Goal: Task Accomplishment & Management: Manage account settings

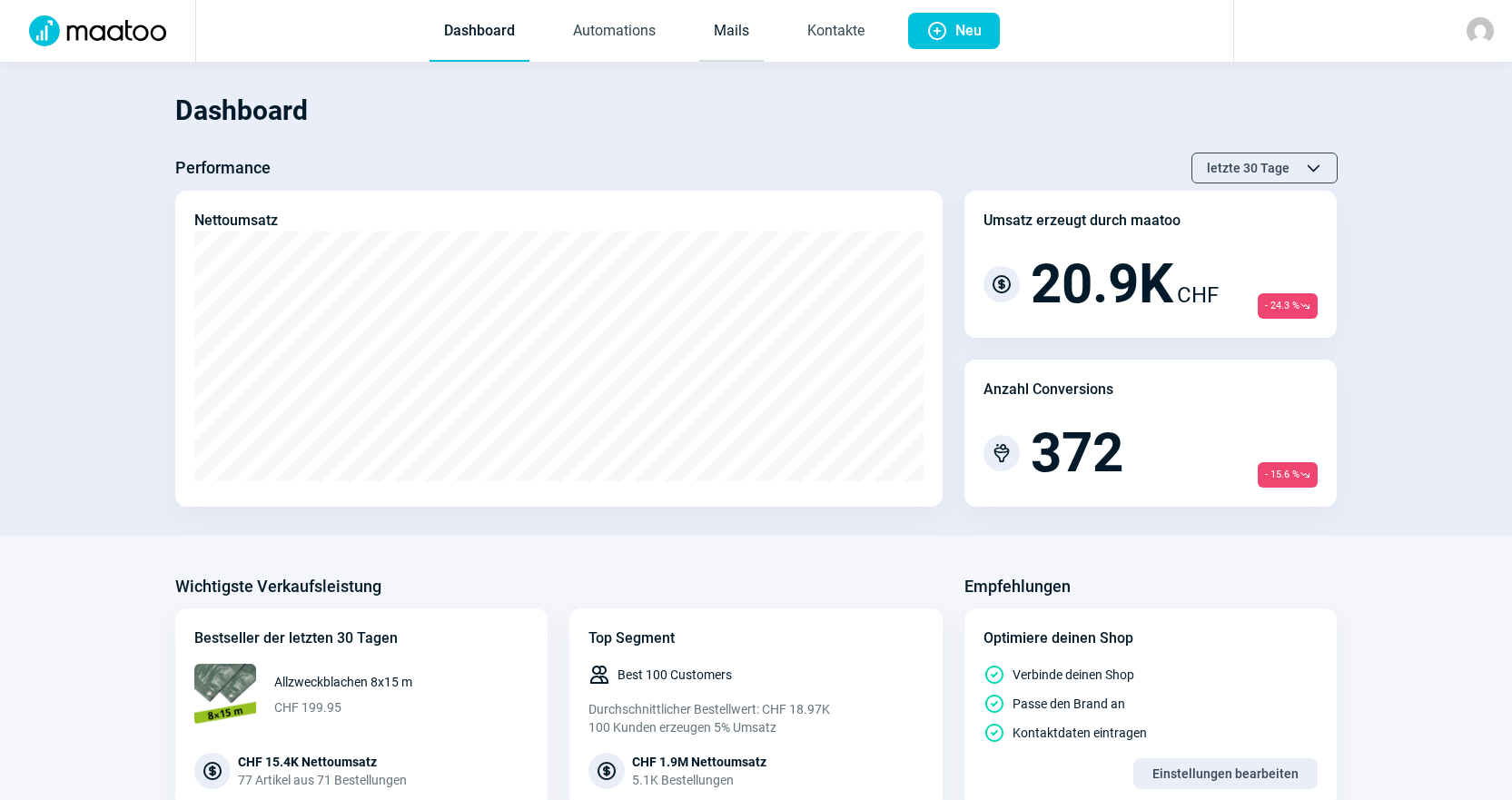
click at [713, 36] on link "Mails" at bounding box center [731, 32] width 65 height 60
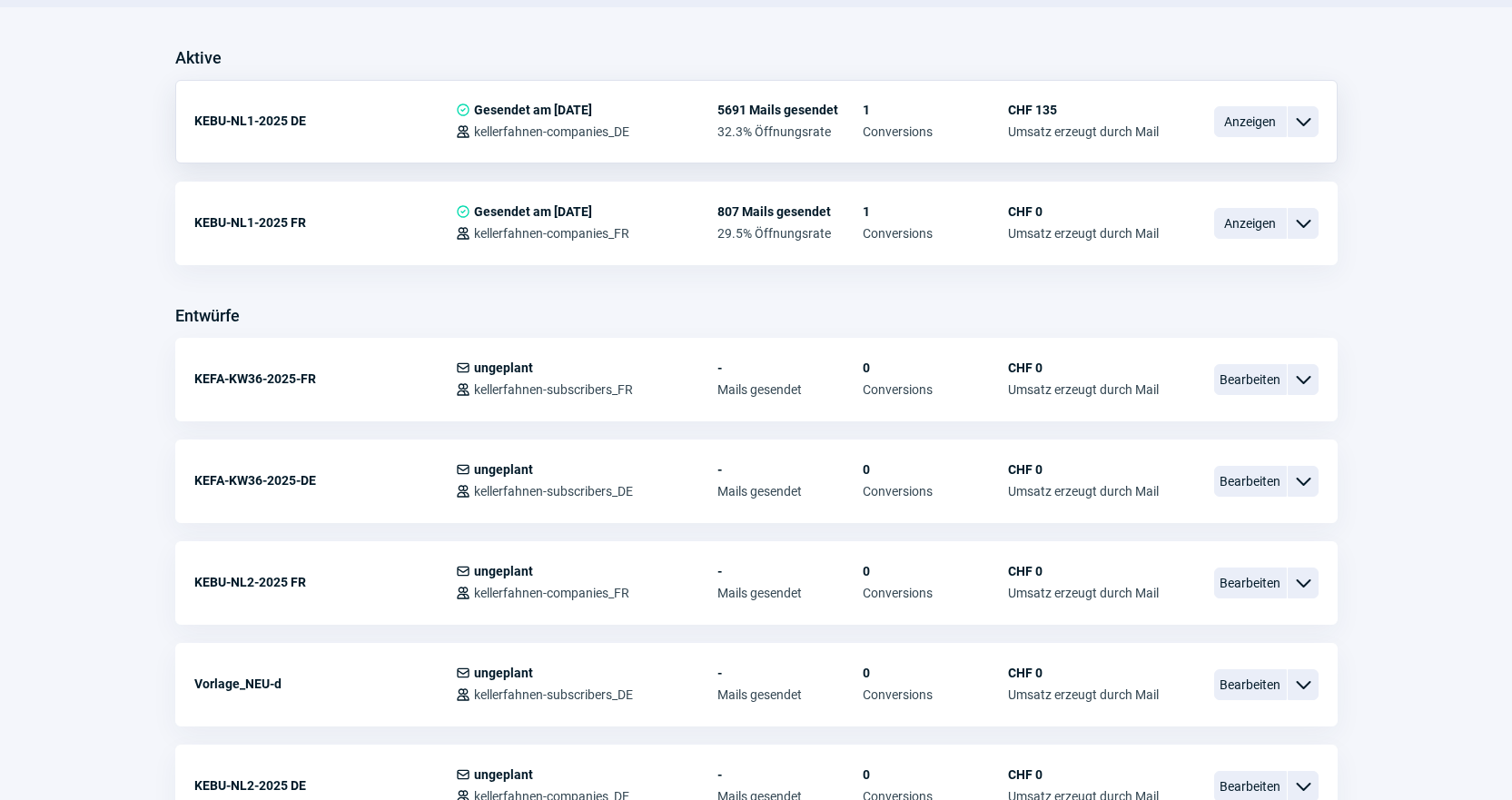
scroll to position [454, 0]
click at [1220, 479] on span "Bearbeiten" at bounding box center [1251, 480] width 73 height 31
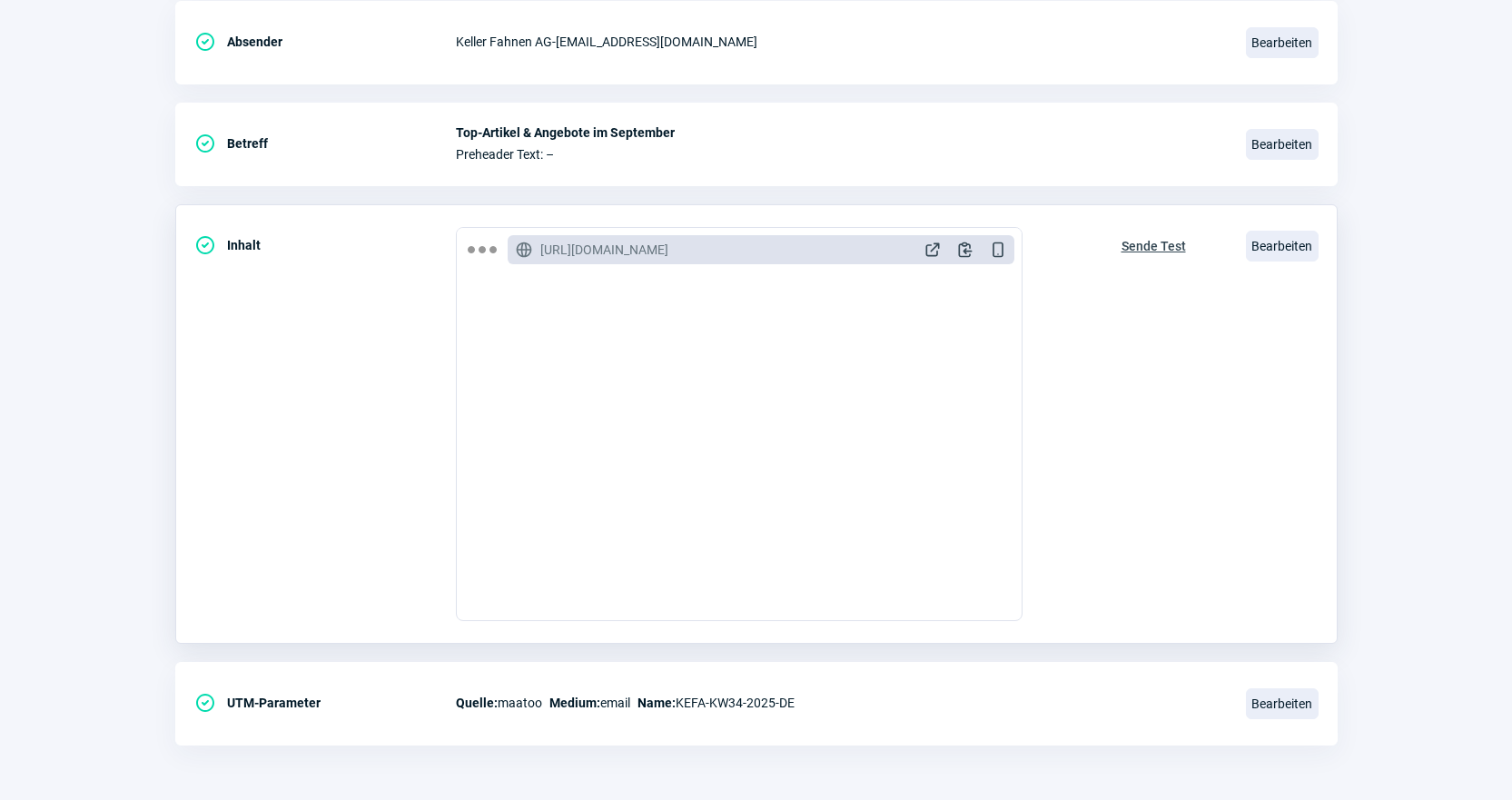
scroll to position [1635, 0]
click at [1276, 254] on span "Bearbeiten" at bounding box center [1283, 246] width 73 height 31
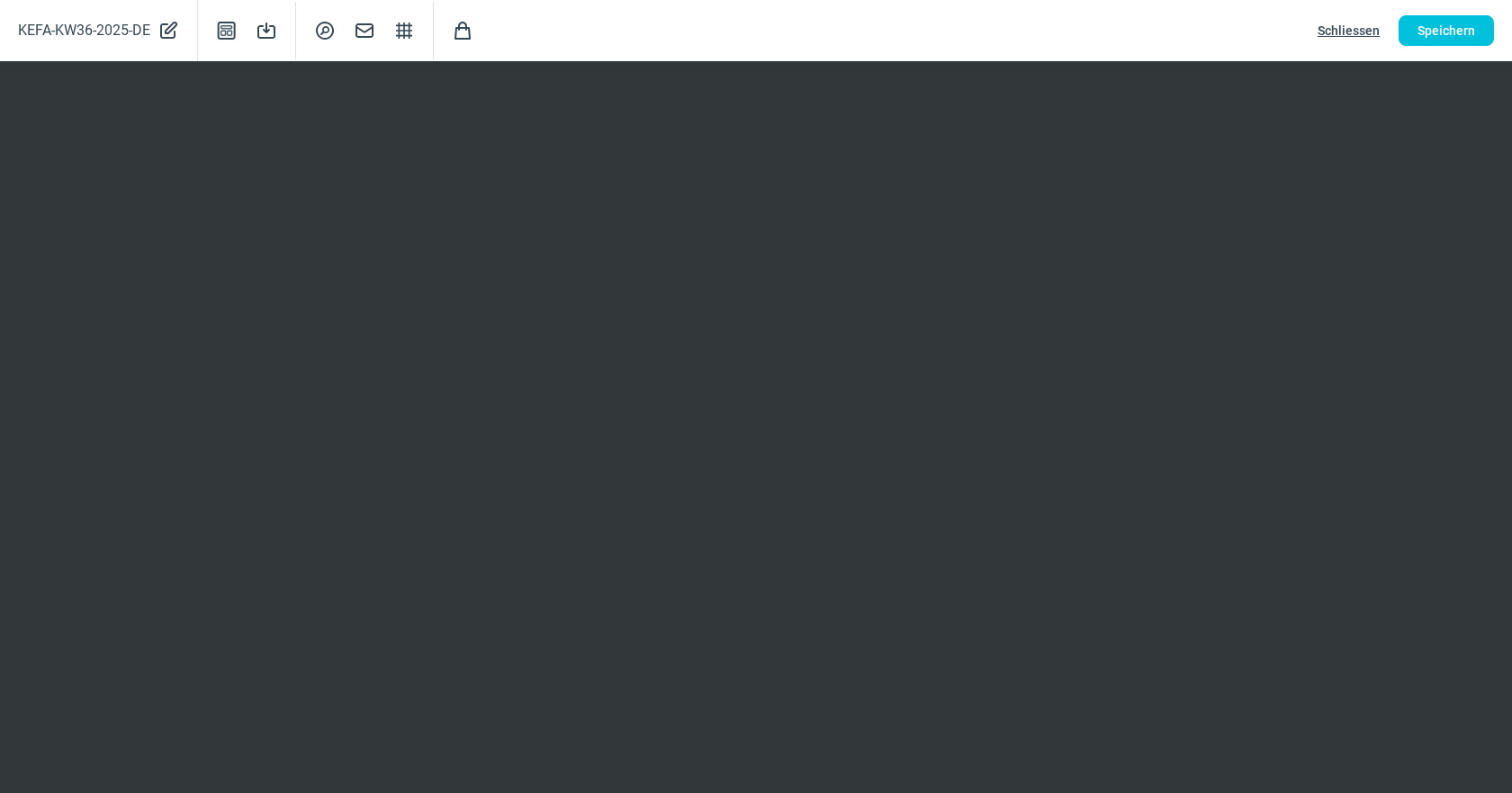
click at [1341, 32] on span "Schliessen" at bounding box center [1348, 30] width 62 height 29
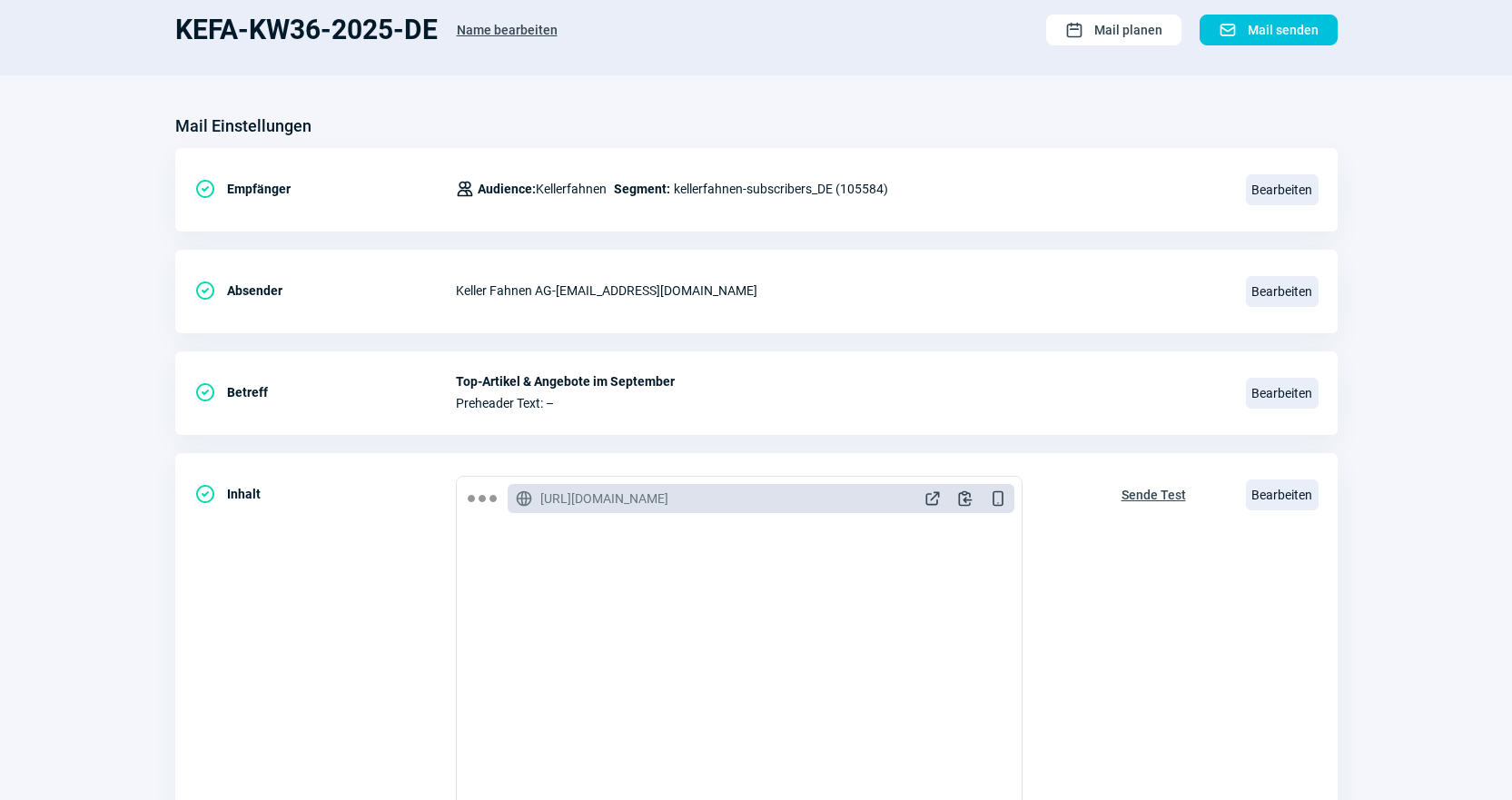
scroll to position [0, 0]
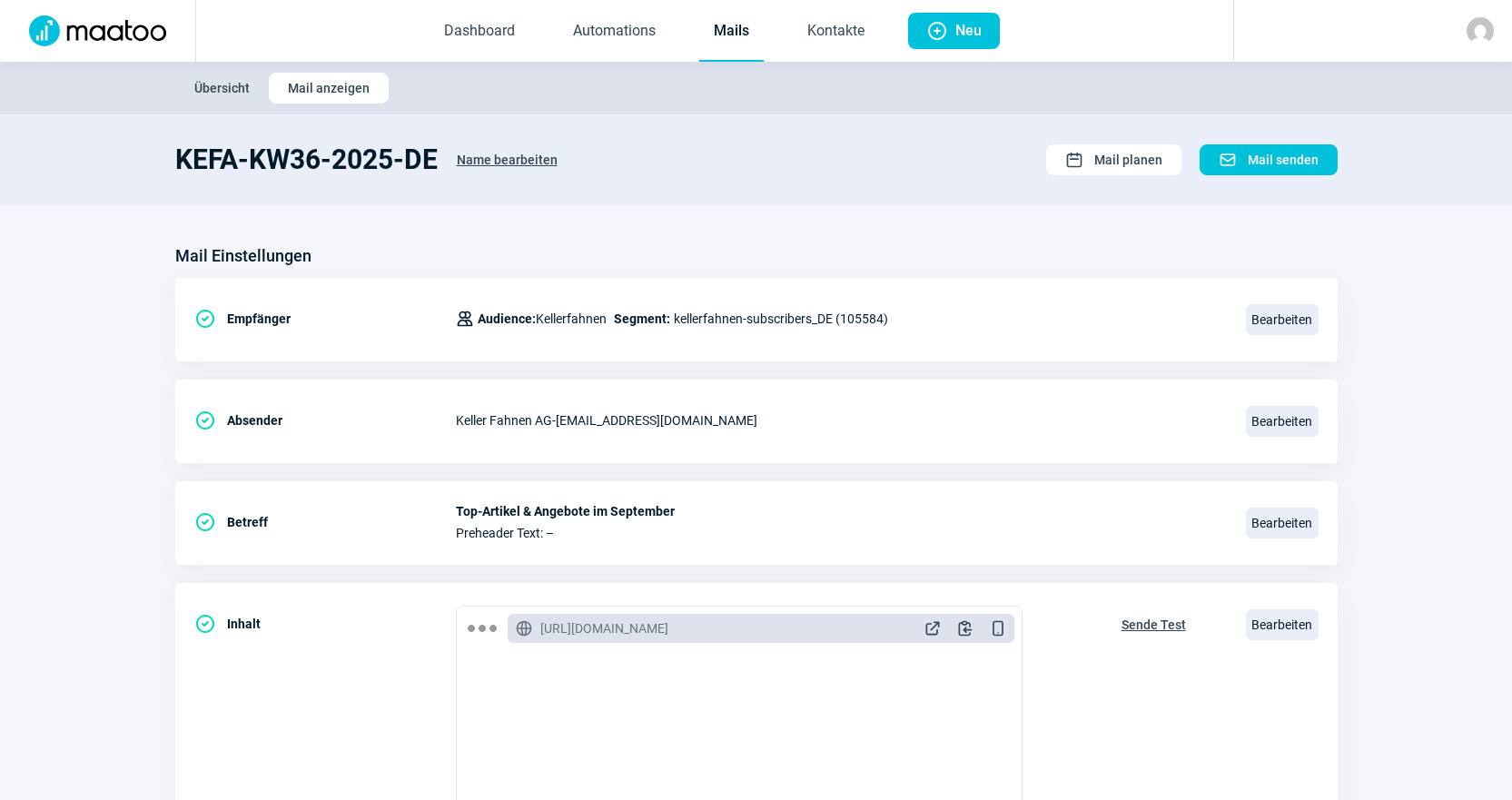
click at [727, 40] on link "Mails" at bounding box center [731, 32] width 65 height 60
